Goal: Browse casually: Explore the website without a specific task or goal

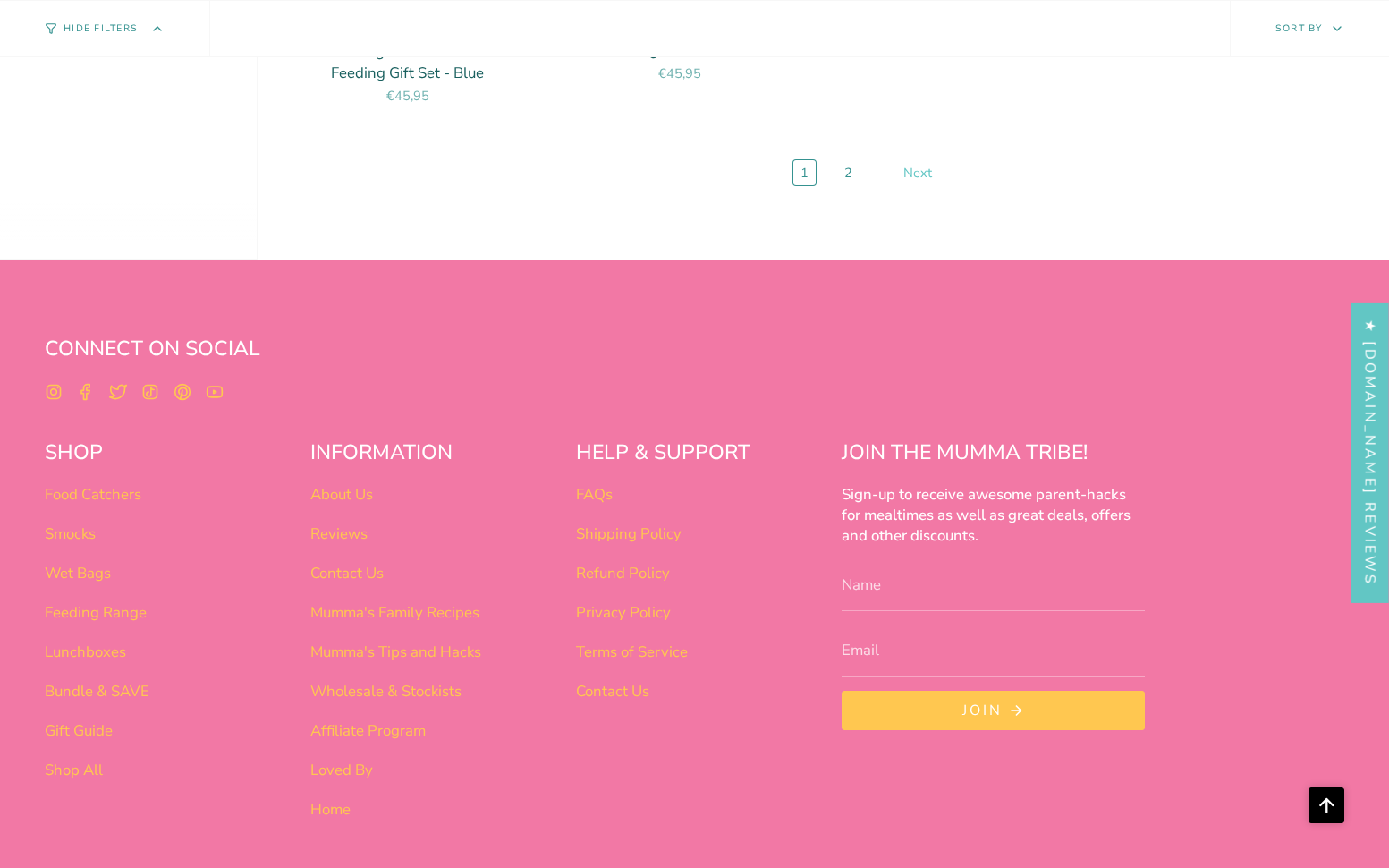
scroll to position [7346, 0]
